Goal: Task Accomplishment & Management: Manage account settings

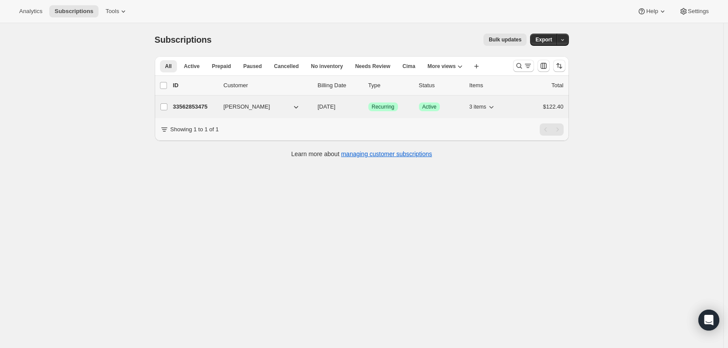
drag, startPoint x: 196, startPoint y: 106, endPoint x: 184, endPoint y: 105, distance: 11.4
click at [184, 105] on p "33562853475" at bounding box center [195, 106] width 44 height 9
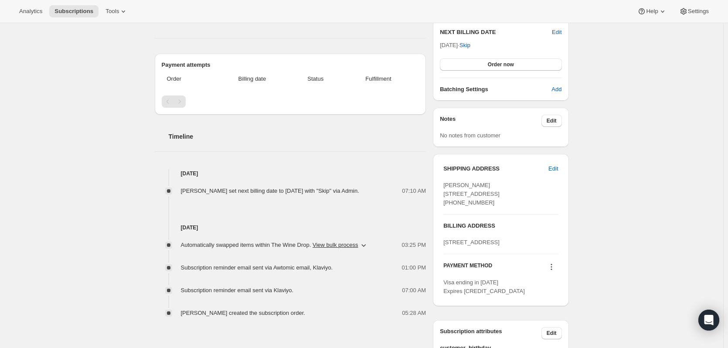
scroll to position [305, 0]
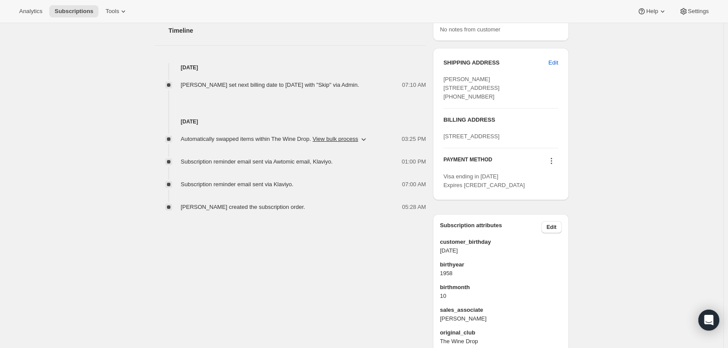
click at [542, 168] on div "PAYMENT METHOD" at bounding box center [501, 162] width 115 height 12
click at [549, 165] on icon at bounding box center [551, 161] width 9 height 9
click at [573, 212] on span "Send link to update card" at bounding box center [551, 212] width 61 height 7
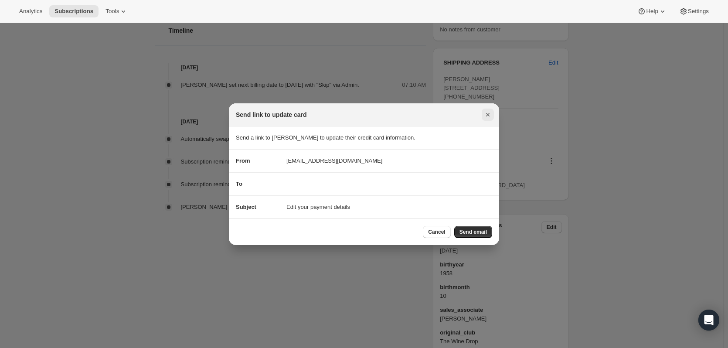
click at [488, 117] on icon "Close" at bounding box center [488, 114] width 9 height 9
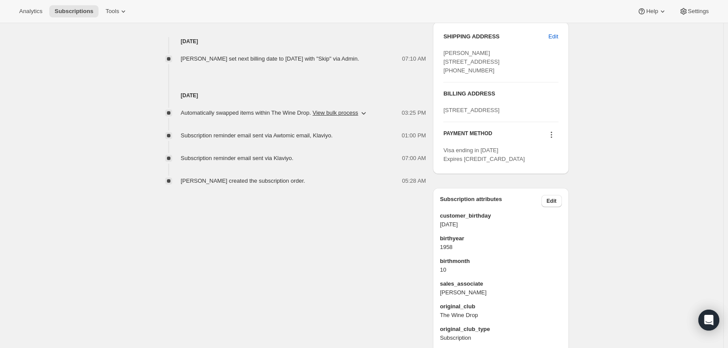
scroll to position [416, 0]
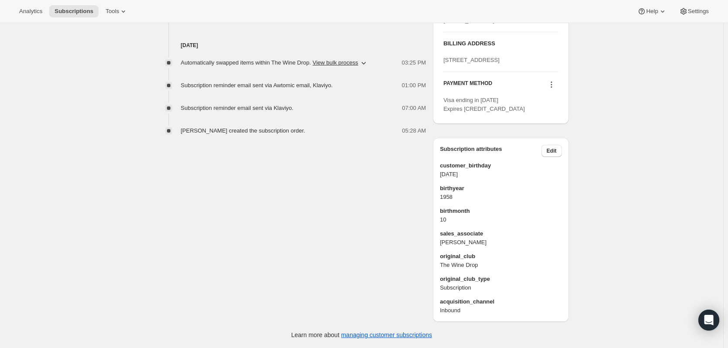
click at [553, 84] on icon at bounding box center [551, 84] width 9 height 9
click at [554, 133] on span "Send link to update card" at bounding box center [551, 136] width 61 height 7
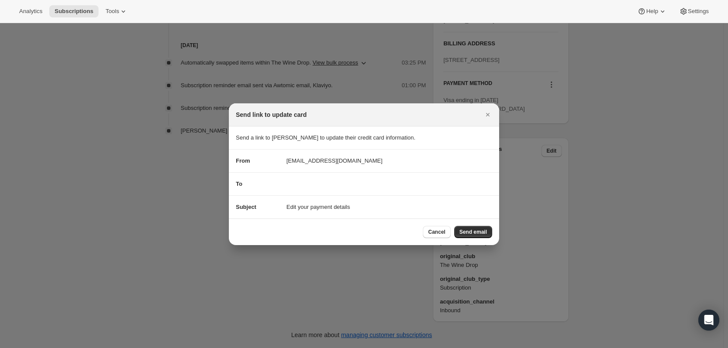
click at [310, 180] on div "To" at bounding box center [364, 184] width 256 height 9
click at [304, 188] on div "To" at bounding box center [364, 184] width 256 height 9
click at [246, 186] on div "To" at bounding box center [258, 184] width 44 height 9
click at [263, 127] on section "Send a link to [PERSON_NAME] to update their credit card information." at bounding box center [364, 137] width 270 height 23
drag, startPoint x: 319, startPoint y: 157, endPoint x: 314, endPoint y: 185, distance: 28.4
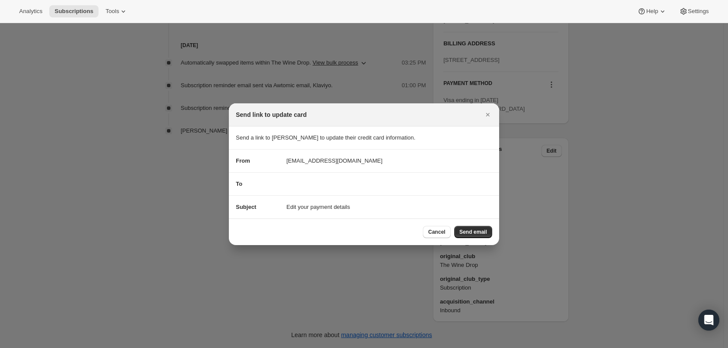
click at [319, 158] on span "[EMAIL_ADDRESS][DOMAIN_NAME]" at bounding box center [335, 161] width 96 height 9
click at [314, 198] on div "Send a link to [PERSON_NAME] to update their credit card information. From [EMA…" at bounding box center [364, 172] width 270 height 92
click at [389, 208] on div "Subject Edit your payment details" at bounding box center [364, 207] width 256 height 9
click at [357, 175] on section "To" at bounding box center [364, 184] width 270 height 23
click at [358, 175] on section "To" at bounding box center [364, 184] width 270 height 23
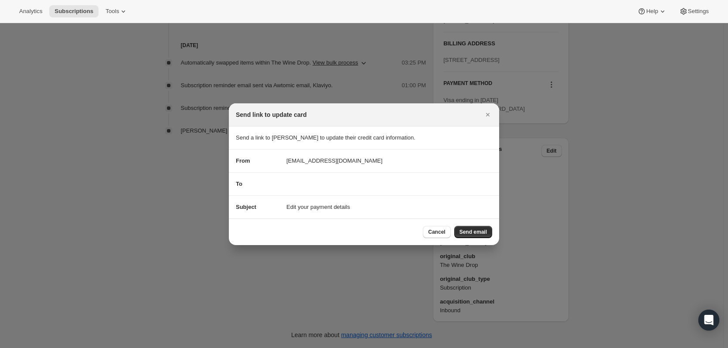
click at [409, 208] on div "Subject Edit your payment details" at bounding box center [364, 207] width 256 height 9
click at [282, 181] on div "To" at bounding box center [364, 184] width 256 height 9
click at [281, 180] on div "To" at bounding box center [364, 184] width 256 height 9
click at [378, 113] on div "Send link to update card" at bounding box center [356, 114] width 241 height 9
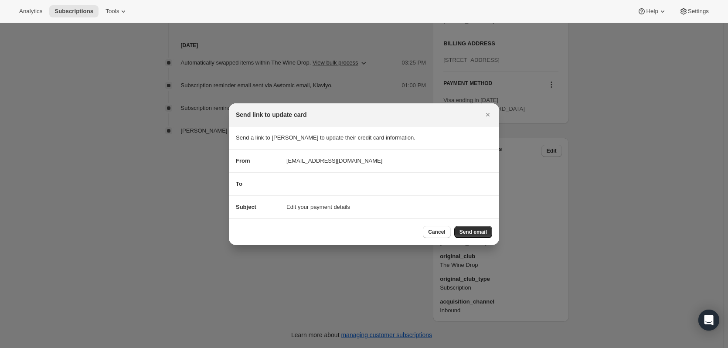
click at [341, 162] on span "[EMAIL_ADDRESS][DOMAIN_NAME]" at bounding box center [335, 161] width 96 height 9
click at [450, 144] on section "Send a link to [PERSON_NAME] to update their credit card information." at bounding box center [364, 137] width 270 height 23
click at [484, 113] on icon "Close" at bounding box center [488, 114] width 9 height 9
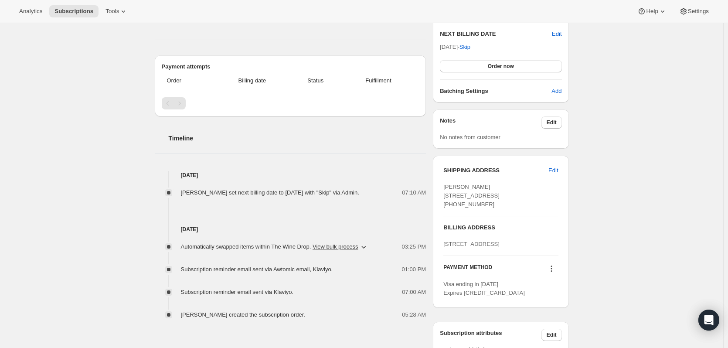
scroll to position [0, 0]
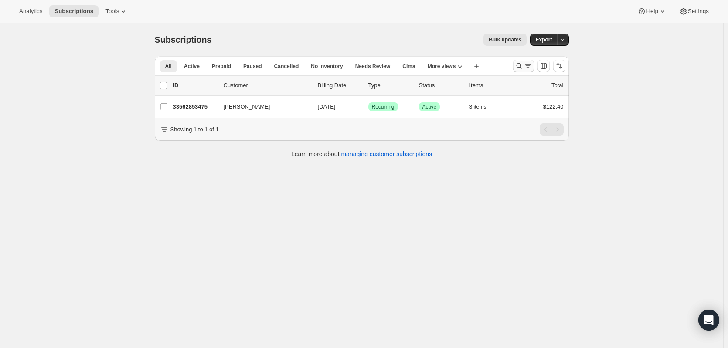
click at [526, 61] on button "Search and filter results" at bounding box center [523, 66] width 21 height 12
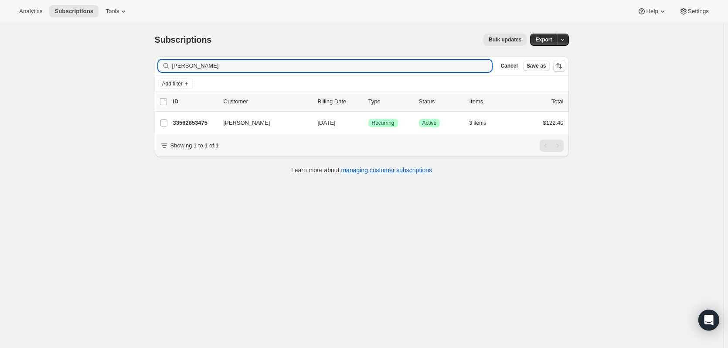
drag, startPoint x: 252, startPoint y: 67, endPoint x: 92, endPoint y: 61, distance: 159.7
click at [92, 61] on div "Subscriptions. This page is ready Subscriptions Bulk updates More actions Bulk …" at bounding box center [361, 197] width 723 height 348
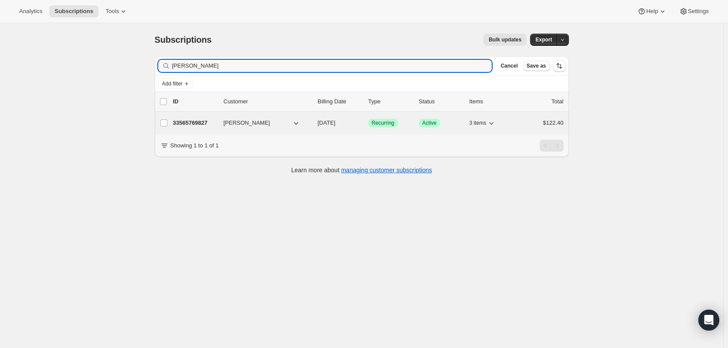
type input "[PERSON_NAME]"
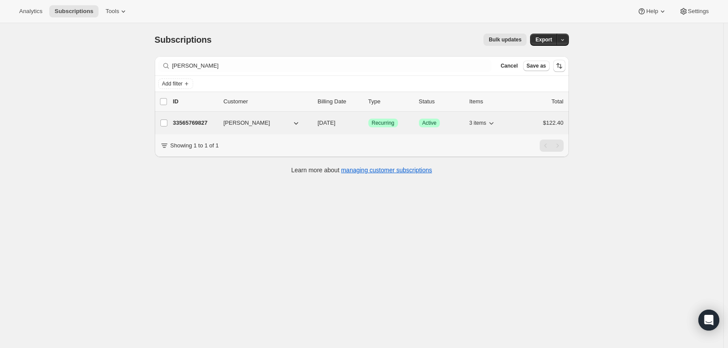
click at [203, 122] on p "33565769827" at bounding box center [195, 123] width 44 height 9
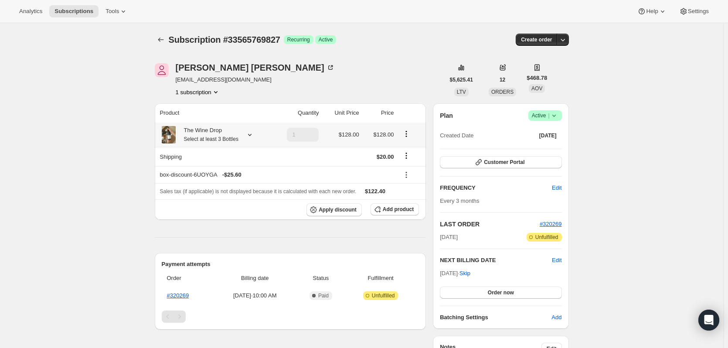
click at [254, 137] on icon at bounding box center [250, 134] width 9 height 9
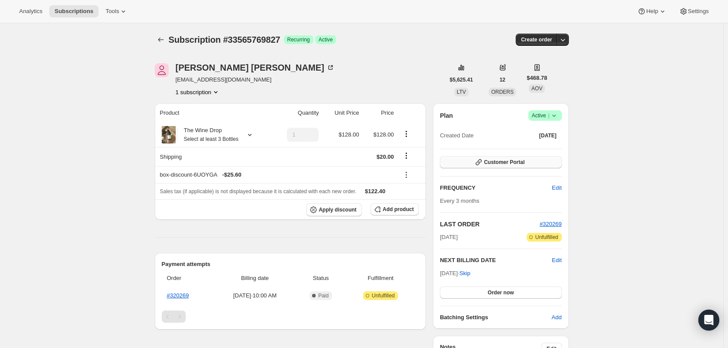
click at [536, 157] on button "Customer Portal" at bounding box center [501, 162] width 122 height 12
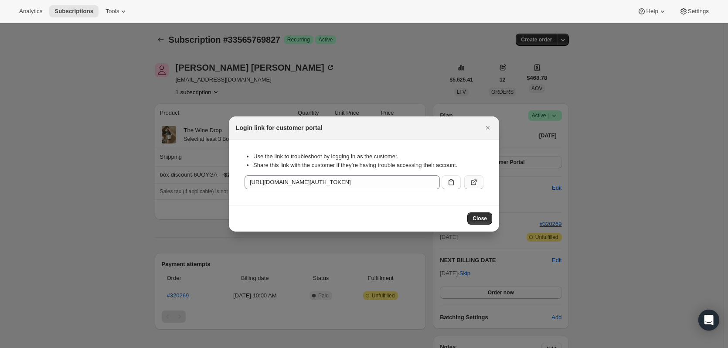
click at [478, 180] on icon ":r7k:" at bounding box center [474, 182] width 9 height 9
click at [485, 130] on icon "Close" at bounding box center [488, 127] width 9 height 9
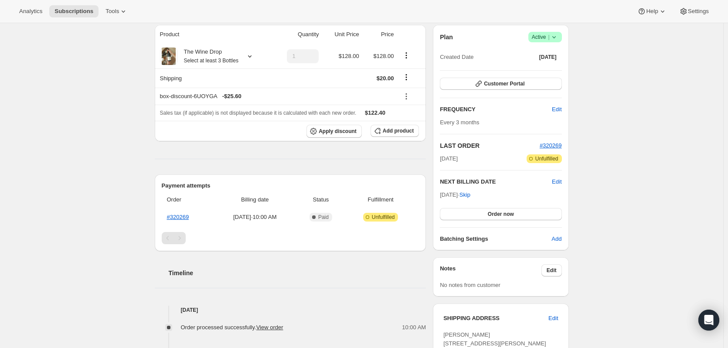
scroll to position [78, 0]
click at [187, 218] on link "#320269" at bounding box center [178, 217] width 22 height 7
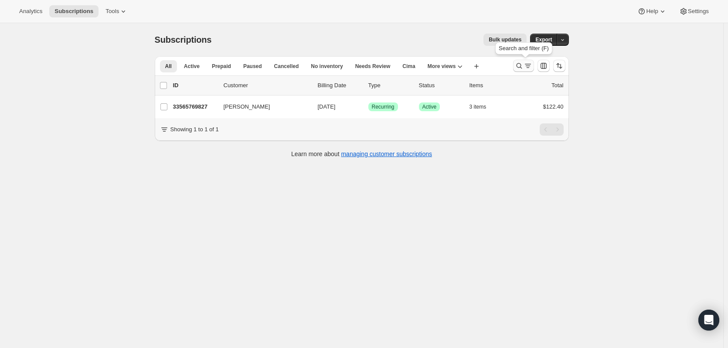
click at [524, 66] on icon "Search and filter results" at bounding box center [519, 65] width 9 height 9
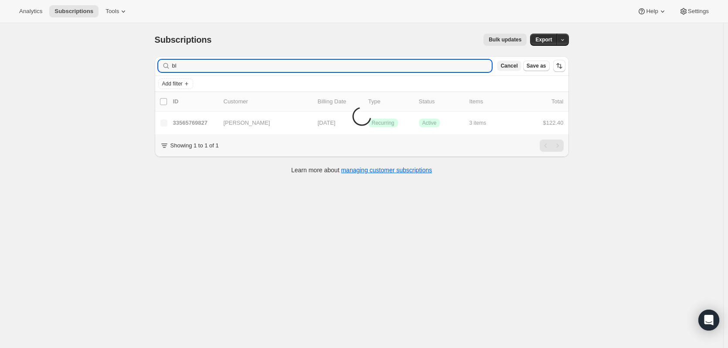
type input "b"
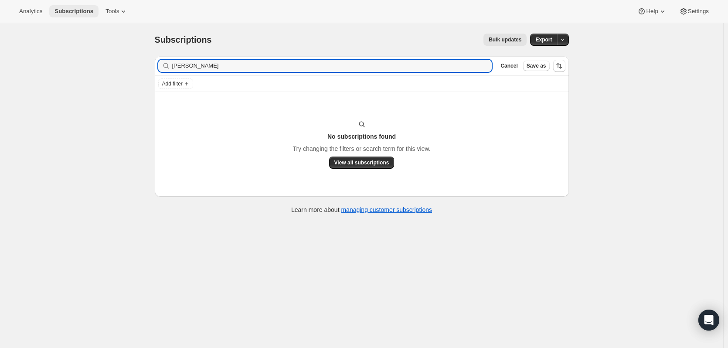
type input "[PERSON_NAME]"
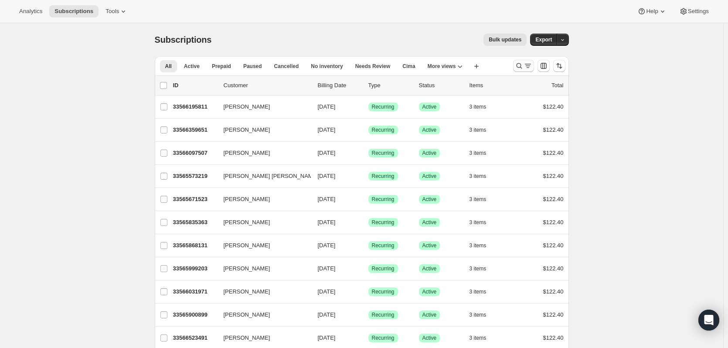
click at [524, 65] on icon "Search and filter results" at bounding box center [519, 65] width 9 height 9
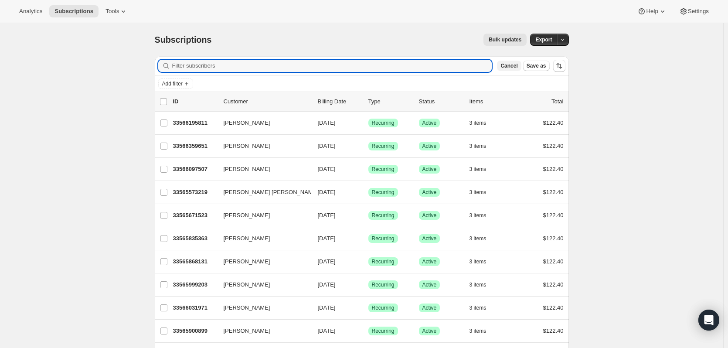
paste input "Lauren Ben Yaaqov"
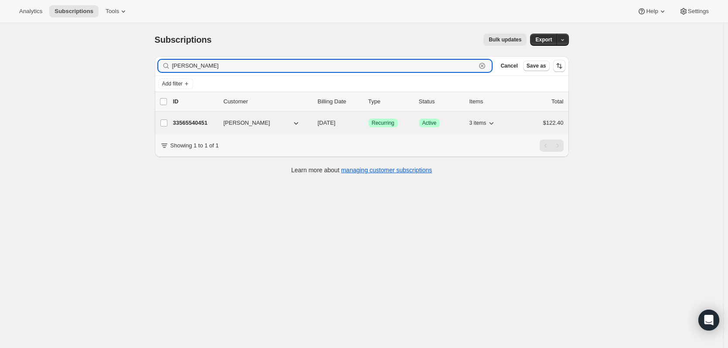
type input "Lauren Ben Yaaqov"
click at [196, 120] on p "33565540451" at bounding box center [195, 123] width 44 height 9
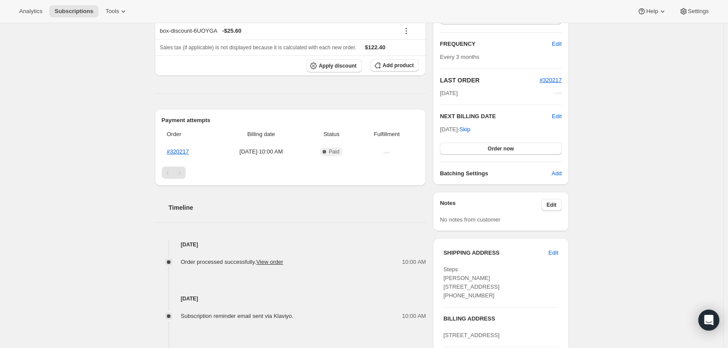
scroll to position [174, 0]
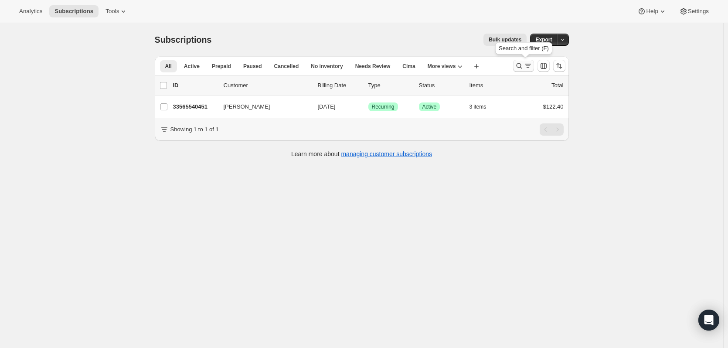
click at [519, 63] on icon "Search and filter results" at bounding box center [519, 65] width 9 height 9
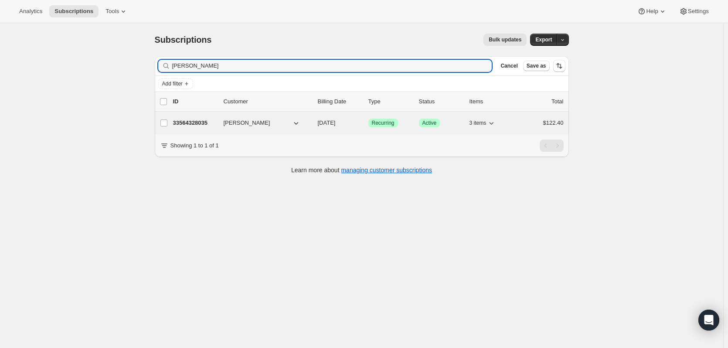
type input "Larry Phillips"
click at [188, 121] on p "33564328035" at bounding box center [195, 123] width 44 height 9
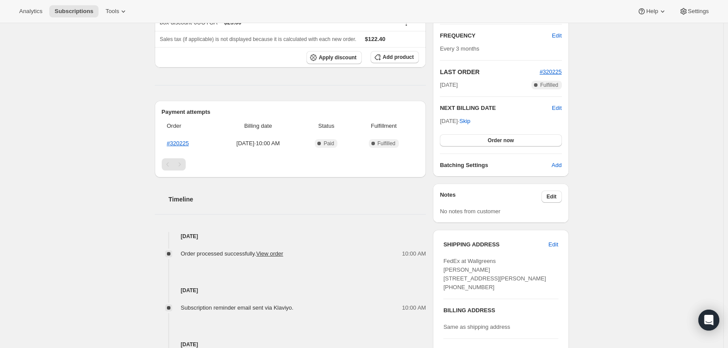
scroll to position [174, 0]
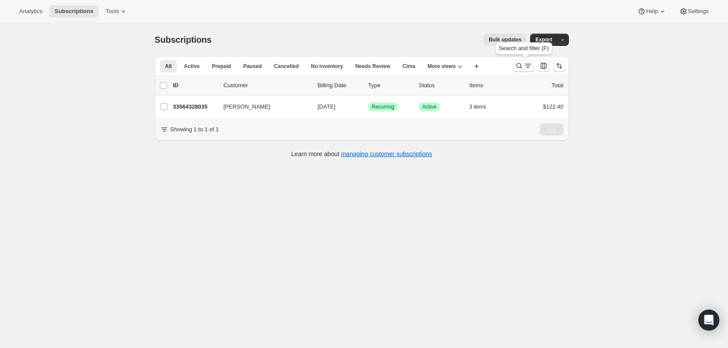
click at [524, 61] on button "Search and filter results" at bounding box center [523, 66] width 21 height 12
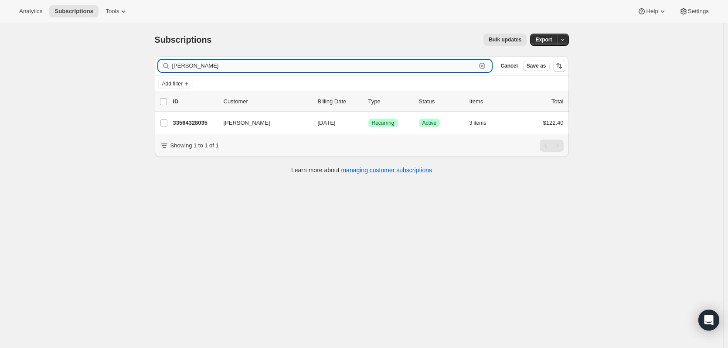
click at [482, 64] on icon "button" at bounding box center [482, 65] width 9 height 9
paste input "Jennifer Wiley"
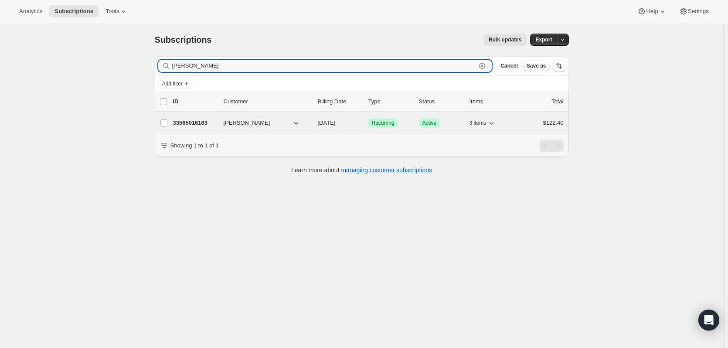
type input "Jennifer Wiley"
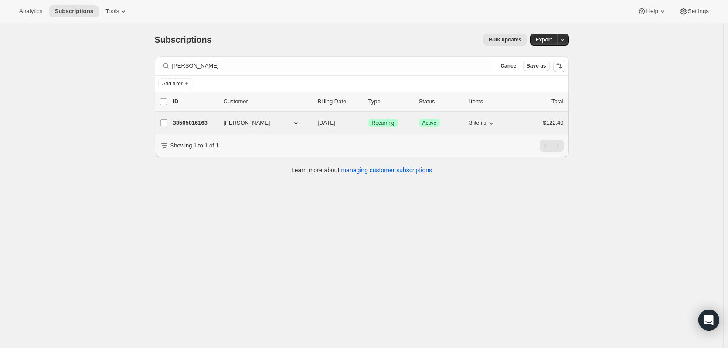
click at [198, 124] on p "33565016163" at bounding box center [195, 123] width 44 height 9
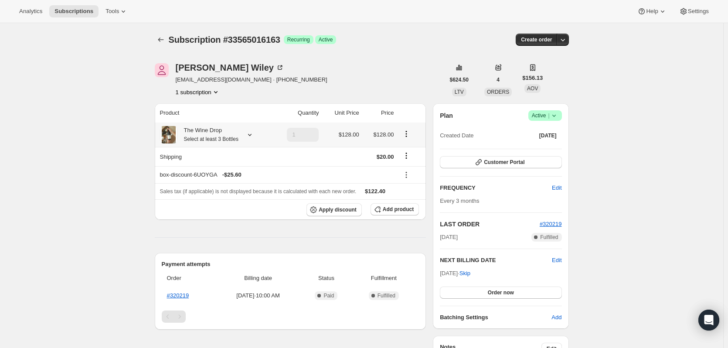
click at [254, 135] on icon at bounding box center [250, 134] width 9 height 9
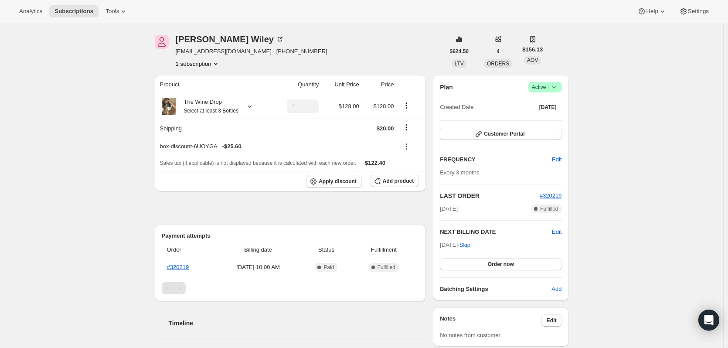
scroll to position [44, 0]
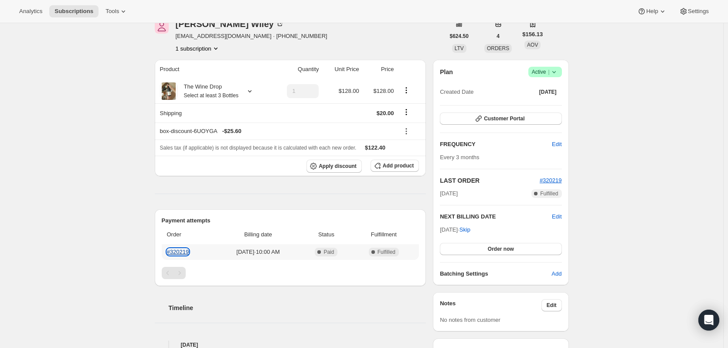
click at [177, 251] on link "#320219" at bounding box center [178, 252] width 22 height 7
drag, startPoint x: 239, startPoint y: 36, endPoint x: 176, endPoint y: 38, distance: 62.8
click at [176, 38] on div "Jennifer Wiley jnwiley87@gmail.com · +14129652287 1 subscription" at bounding box center [300, 36] width 290 height 33
copy span "jnwiley87@gmail.com ·"
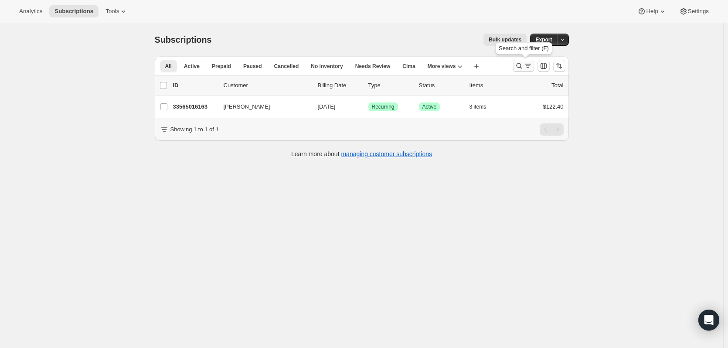
click at [524, 69] on icon "Search and filter results" at bounding box center [519, 65] width 9 height 9
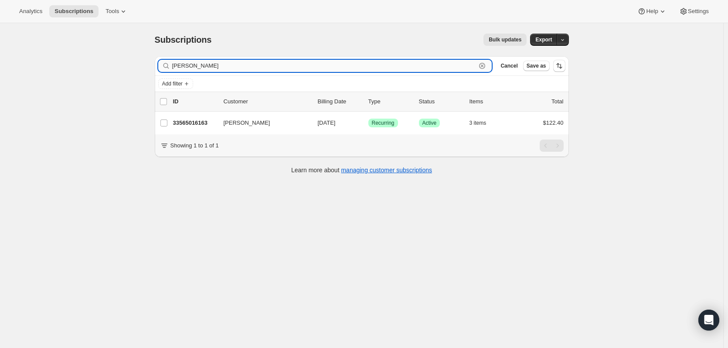
click at [485, 66] on icon "button" at bounding box center [482, 65] width 9 height 9
paste input "maclyn1986@gmail.com"
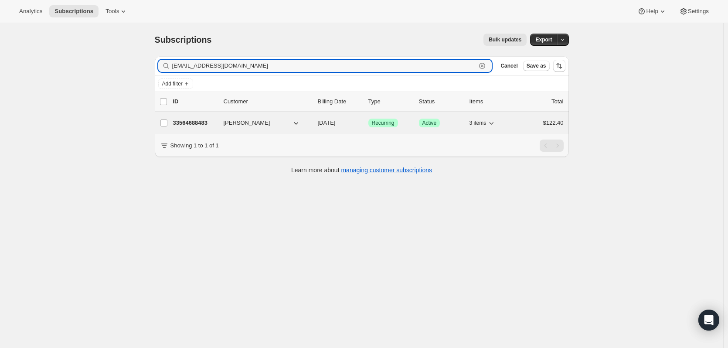
type input "maclyn1986@gmail.com"
click at [208, 123] on p "33564688483" at bounding box center [195, 123] width 44 height 9
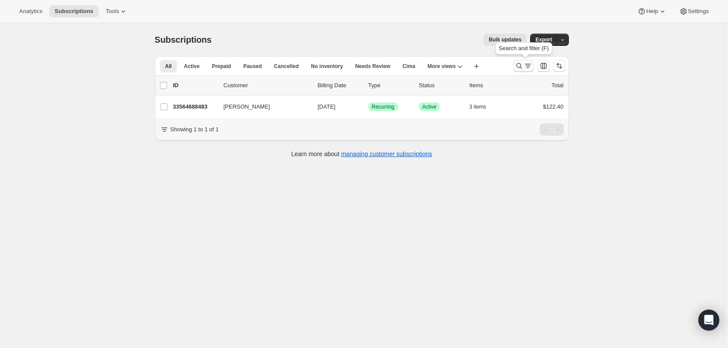
click at [516, 66] on button "Search and filter results" at bounding box center [523, 66] width 21 height 12
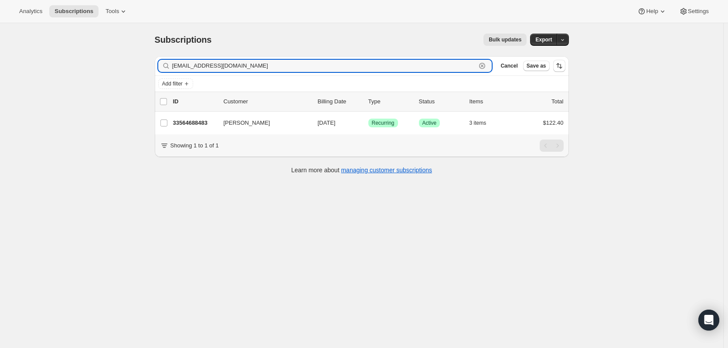
click at [484, 64] on icon "button" at bounding box center [482, 65] width 9 height 9
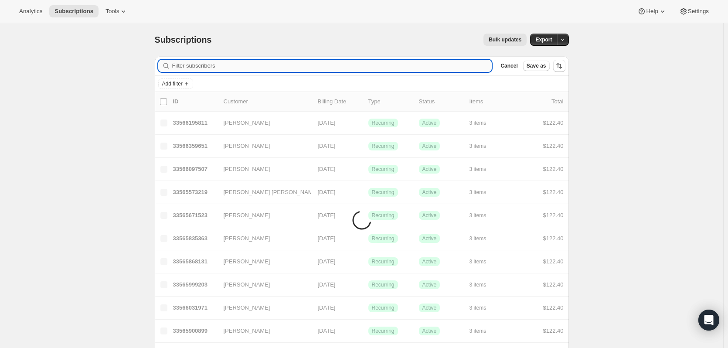
paste input "anflinch@gmail.com"
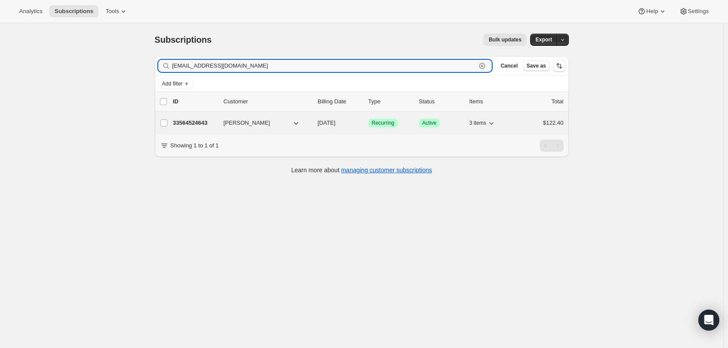
type input "anflinch@gmail.com"
click at [205, 125] on p "33564524643" at bounding box center [195, 123] width 44 height 9
